Goal: Feedback & Contribution: Leave review/rating

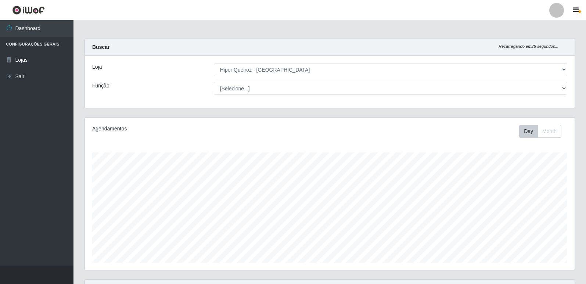
select select "516"
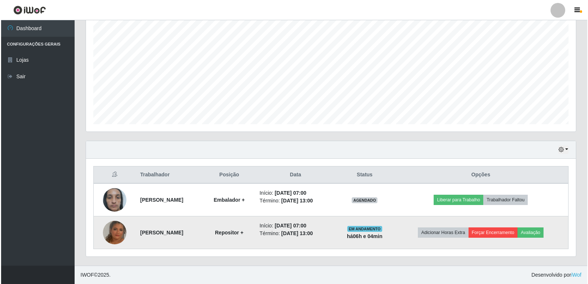
scroll to position [153, 490]
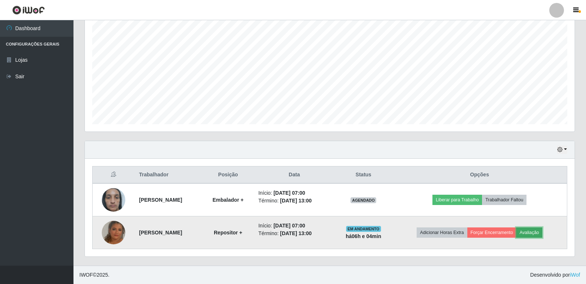
click at [529, 233] on button "Avaliação" at bounding box center [529, 233] width 26 height 10
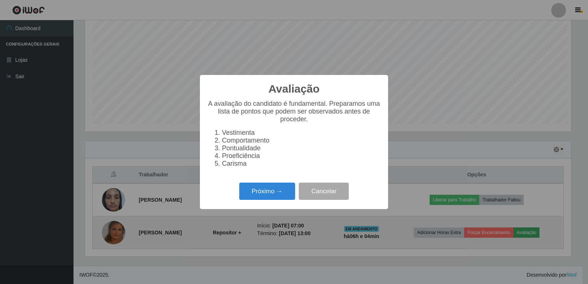
scroll to position [153, 486]
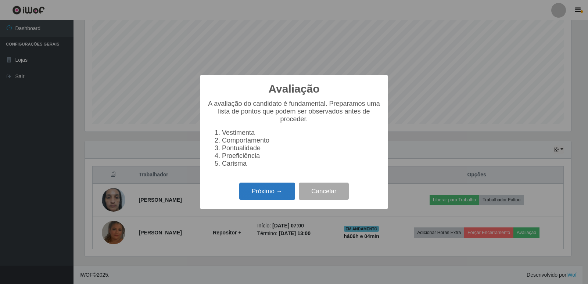
click at [266, 188] on button "Próximo →" at bounding box center [267, 191] width 56 height 17
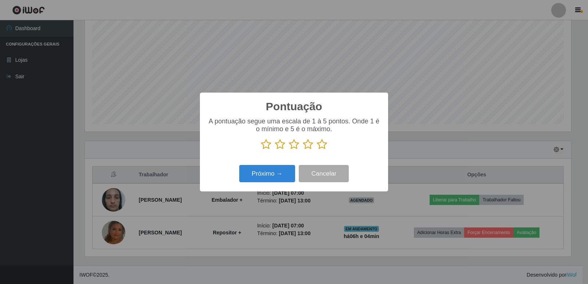
drag, startPoint x: 322, startPoint y: 146, endPoint x: 321, endPoint y: 151, distance: 5.1
click at [321, 149] on icon at bounding box center [322, 144] width 10 height 11
click at [317, 150] on input "radio" at bounding box center [317, 150] width 0 height 0
click at [279, 171] on button "Próximo →" at bounding box center [267, 173] width 56 height 17
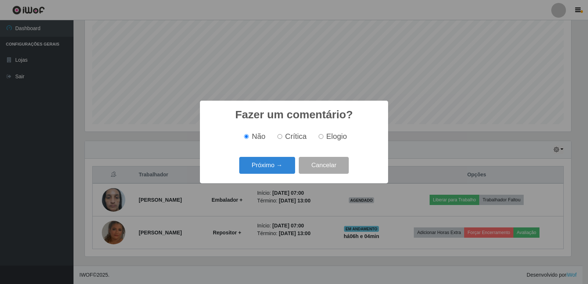
click at [321, 136] on input "Elogio" at bounding box center [321, 136] width 5 height 5
radio input "true"
click at [273, 166] on button "Próximo →" at bounding box center [267, 165] width 56 height 17
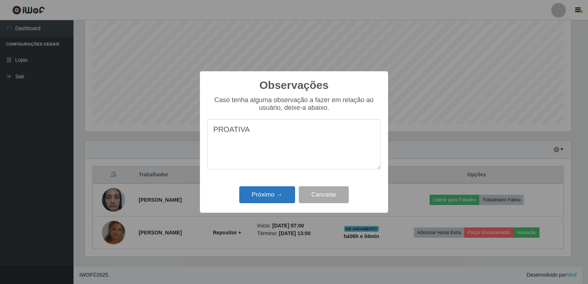
type textarea "PROATIVA"
click at [275, 199] on button "Próximo →" at bounding box center [267, 194] width 56 height 17
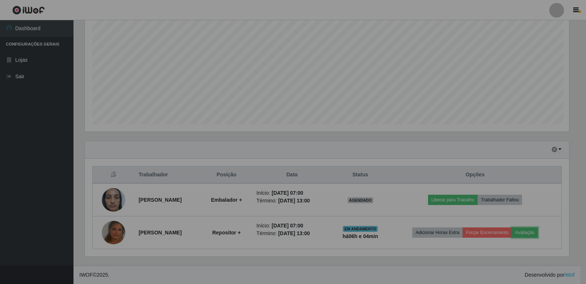
scroll to position [153, 490]
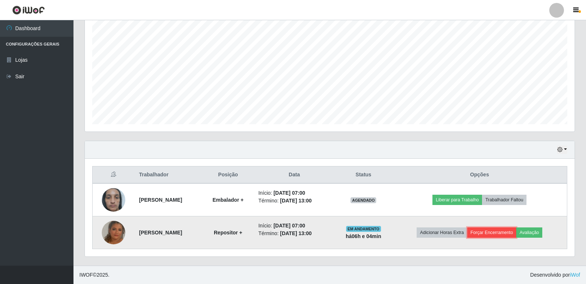
click at [512, 237] on button "Forçar Encerramento" at bounding box center [492, 233] width 49 height 10
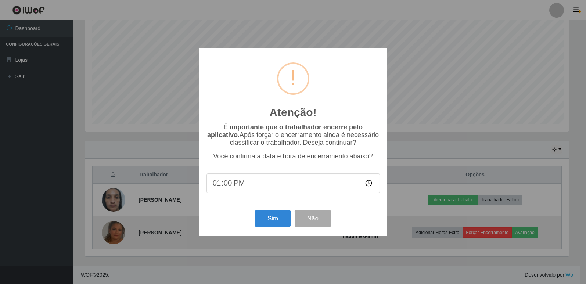
scroll to position [153, 486]
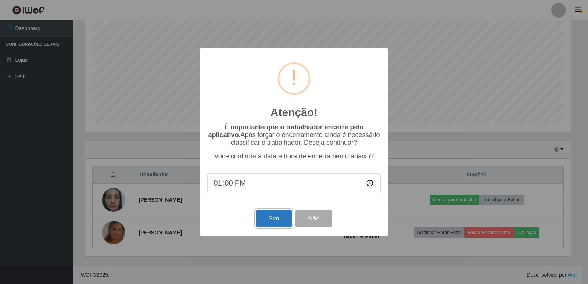
click at [273, 221] on button "Sim" at bounding box center [274, 218] width 36 height 17
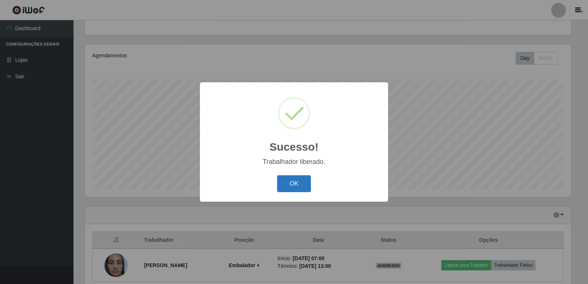
click at [303, 191] on button "OK" at bounding box center [294, 183] width 34 height 17
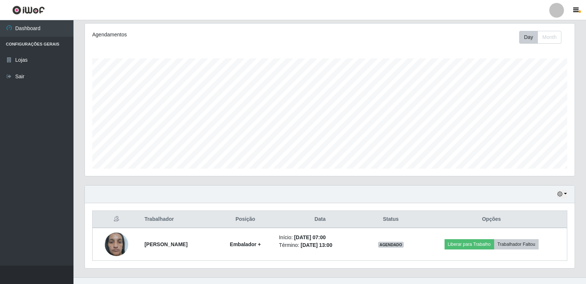
scroll to position [106, 0]
